Goal: Transaction & Acquisition: Purchase product/service

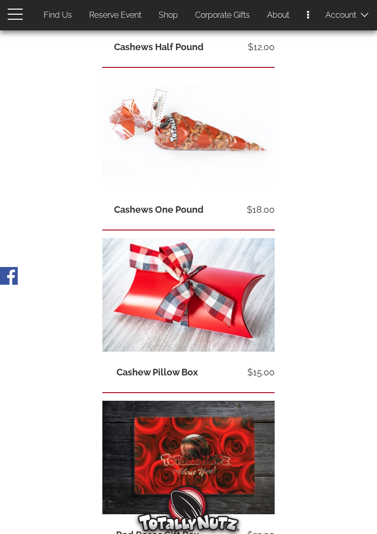
scroll to position [199, 0]
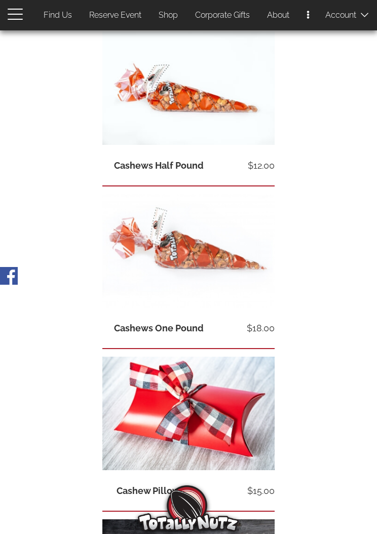
click at [205, 252] on icon at bounding box center [190, 243] width 41 height 27
click at [139, 296] on link "View product" at bounding box center [188, 250] width 172 height 113
click at [153, 266] on span "View product" at bounding box center [188, 268] width 172 height 13
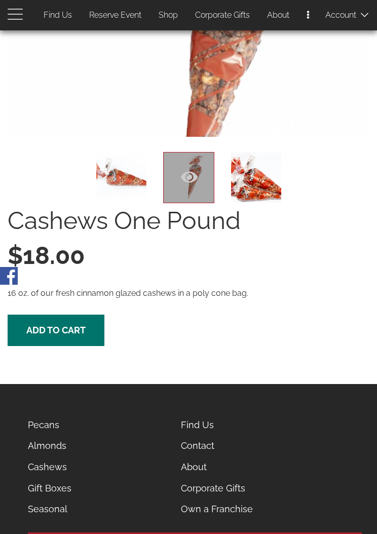
scroll to position [246, 0]
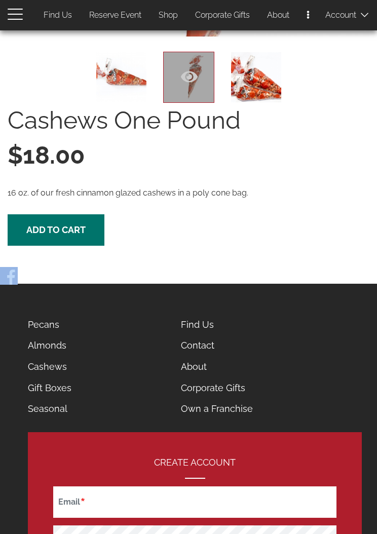
click at [270, 208] on div "Cashews One Pound $18.00 16 oz. of our fresh cinnamon glazed cashews in a poly …" at bounding box center [189, 174] width 362 height 143
copy p "cinnamon glazed cashews"
